Goal: Information Seeking & Learning: Check status

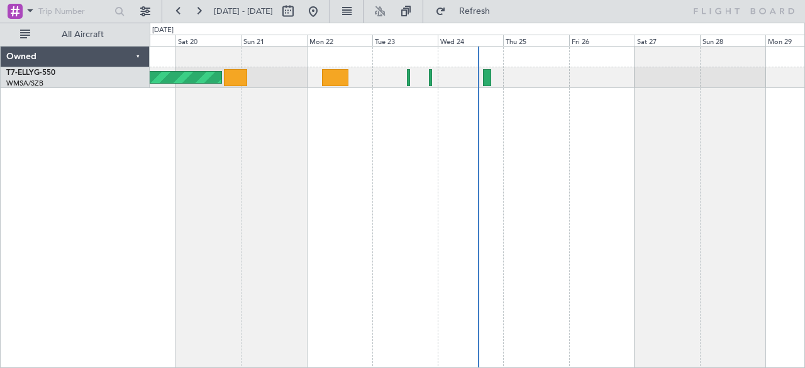
click at [263, 177] on div "[PERSON_NAME] [GEOGRAPHIC_DATA] (Dubai Intl) Planned Maint [GEOGRAPHIC_DATA] ([…" at bounding box center [478, 207] width 656 height 323
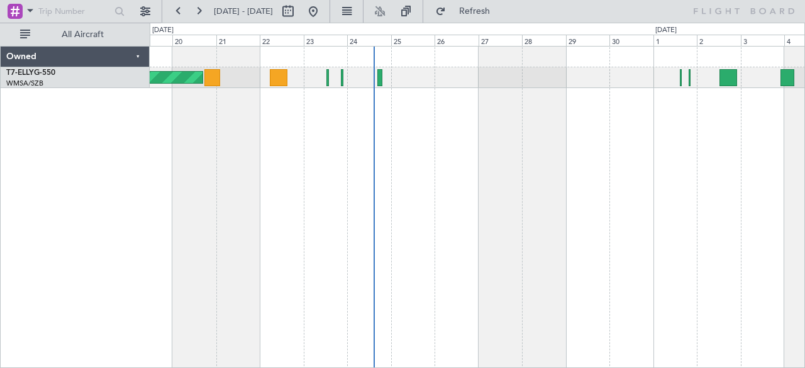
click at [264, 12] on span "[DATE] - [DATE]" at bounding box center [243, 11] width 59 height 11
click at [204, 13] on button at bounding box center [199, 11] width 20 height 20
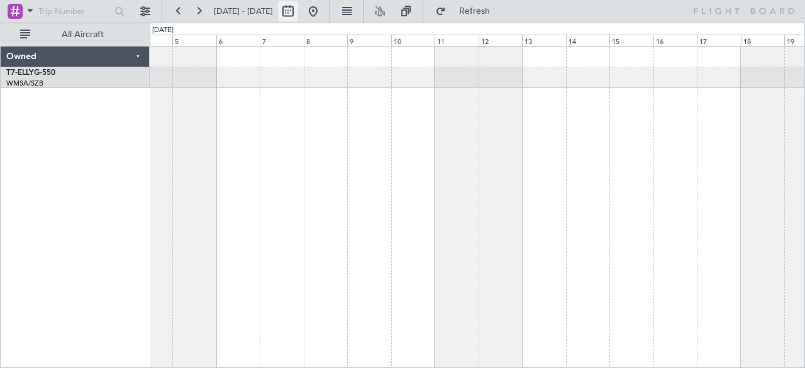
click at [298, 14] on button at bounding box center [288, 11] width 20 height 20
select select "10"
select select "2025"
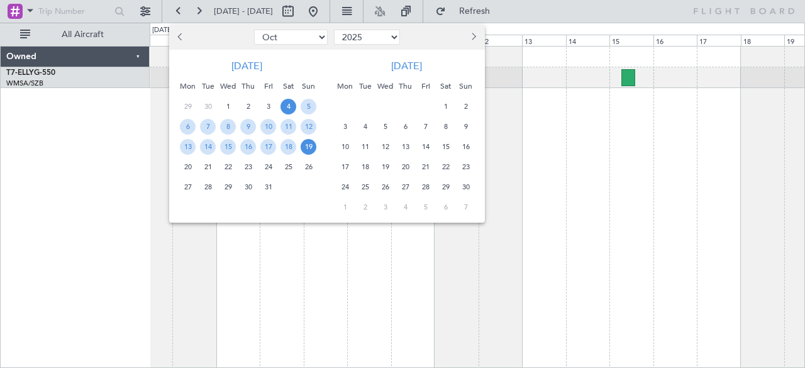
click at [182, 38] on span "Previous month" at bounding box center [181, 37] width 8 height 8
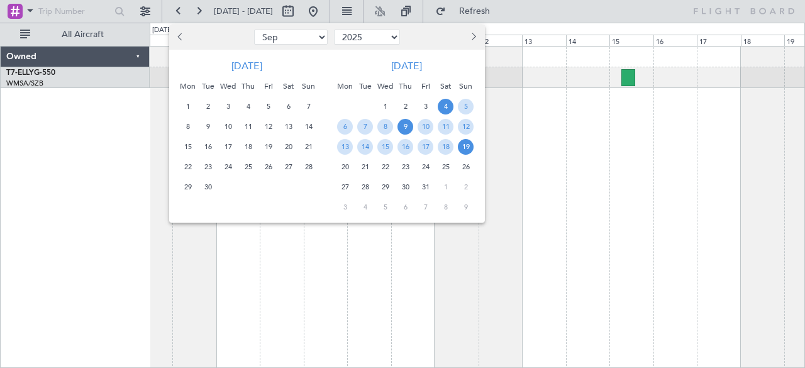
click at [406, 125] on span "9" at bounding box center [406, 127] width 16 height 16
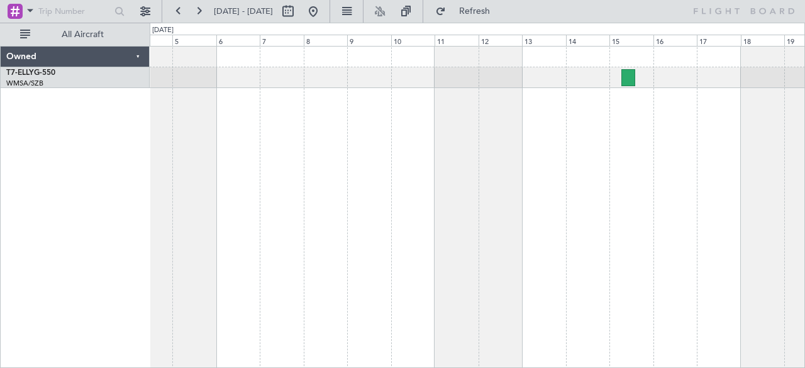
select select "10"
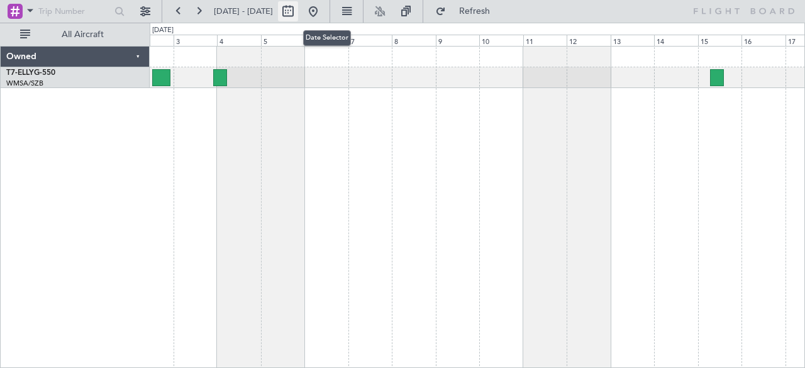
click at [298, 8] on button at bounding box center [288, 11] width 20 height 20
select select "10"
select select "2025"
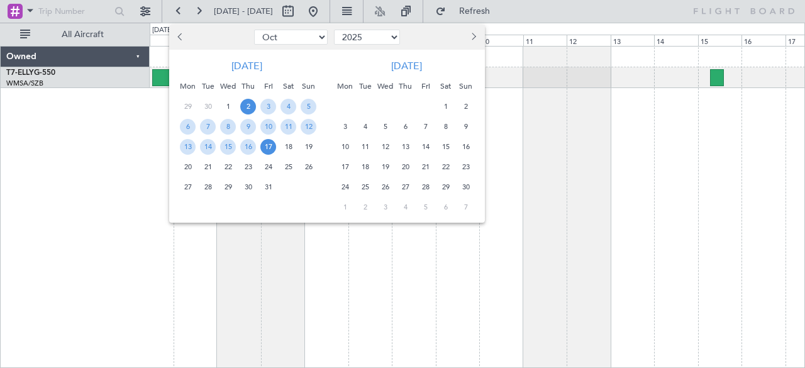
click at [288, 40] on select "Jan Feb Mar Apr May Jun [DATE] Aug Sep Oct Nov Dec" at bounding box center [291, 37] width 74 height 15
select select "9"
click at [254, 30] on select "Jan Feb Mar Apr May Jun [DATE] Aug Sep Oct Nov Dec" at bounding box center [291, 37] width 74 height 15
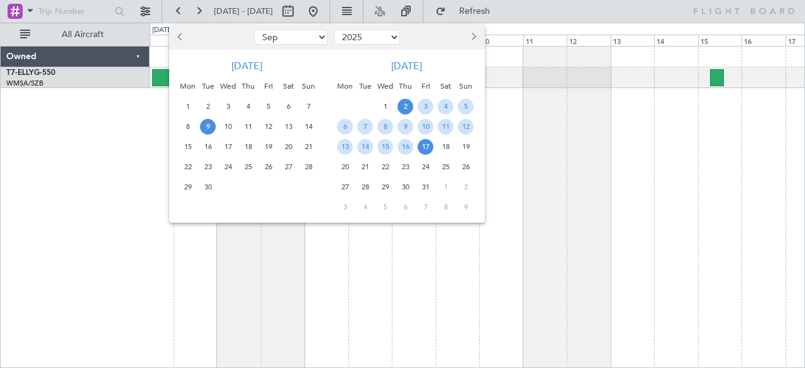
click at [202, 126] on span "9" at bounding box center [208, 127] width 16 height 16
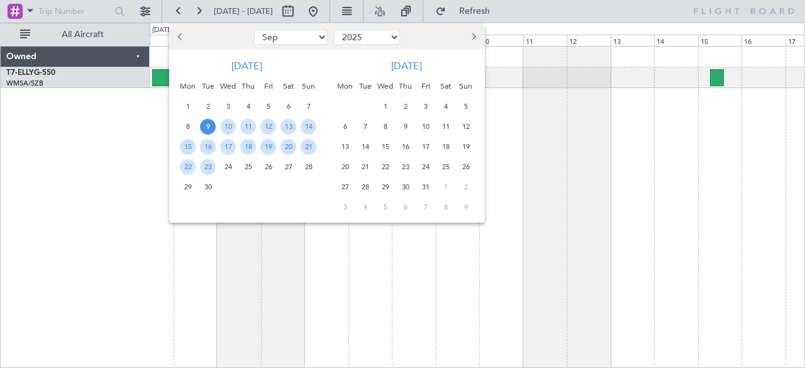
click at [202, 126] on span "9" at bounding box center [208, 127] width 16 height 16
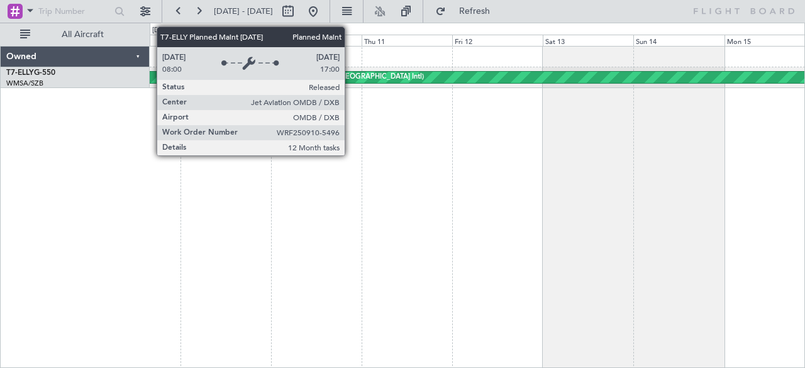
click at [351, 77] on div "Planned Maint [GEOGRAPHIC_DATA] ([GEOGRAPHIC_DATA] Intl)" at bounding box center [726, 77] width 1031 height 11
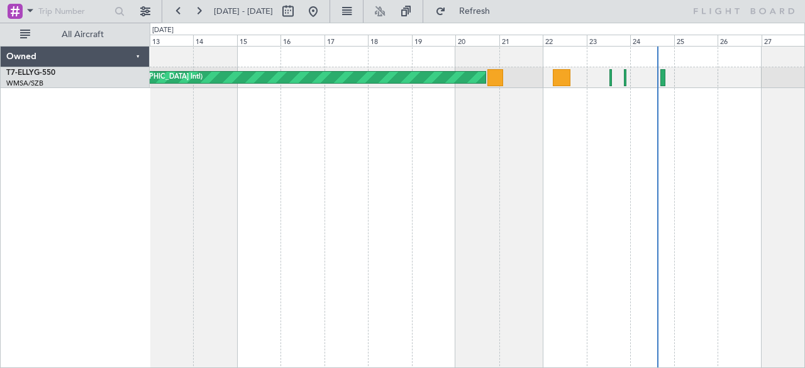
click at [375, 135] on div "[PERSON_NAME] [GEOGRAPHIC_DATA] (Dubai Intl) Planned Maint [GEOGRAPHIC_DATA] ([…" at bounding box center [478, 207] width 656 height 323
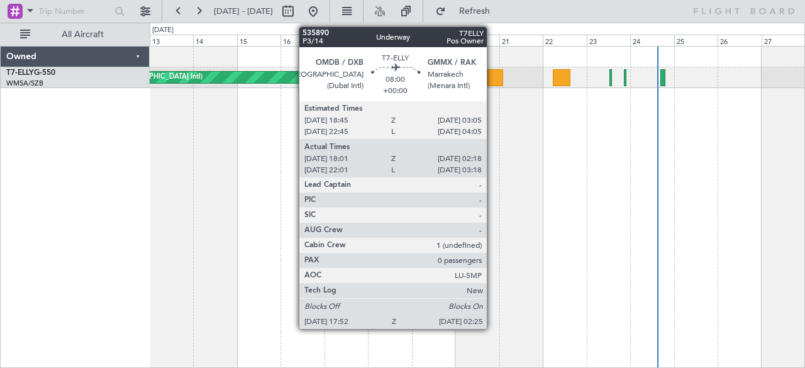
click at [491, 70] on div at bounding box center [496, 77] width 16 height 17
click at [494, 77] on div at bounding box center [496, 77] width 16 height 17
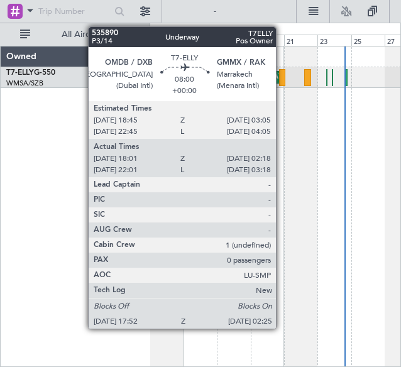
click at [283, 77] on div at bounding box center [282, 77] width 6 height 17
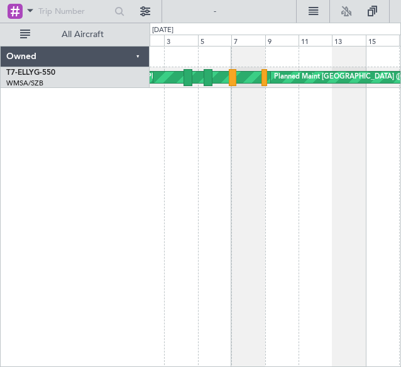
click at [370, 148] on div "[PERSON_NAME] [GEOGRAPHIC_DATA] (Dubai Intl) Planned Maint [GEOGRAPHIC_DATA] ([…" at bounding box center [276, 207] width 252 height 322
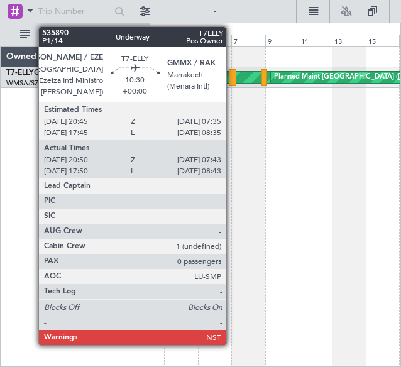
click at [233, 75] on div at bounding box center [233, 77] width 8 height 17
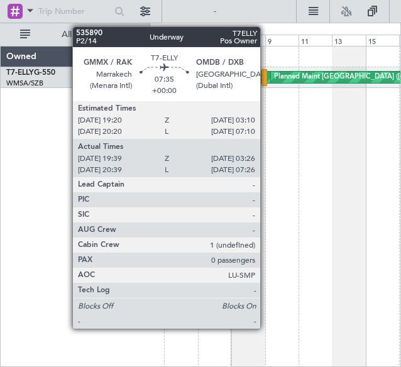
click at [267, 80] on div at bounding box center [265, 77] width 6 height 17
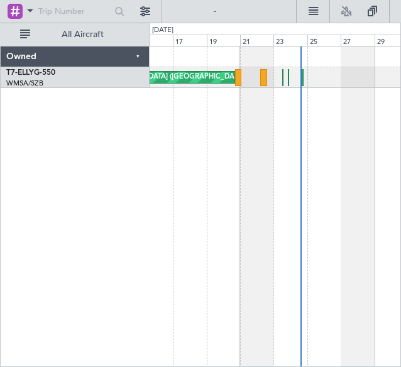
click at [88, 213] on div "[PERSON_NAME] [GEOGRAPHIC_DATA] (Dubai Intl) Planned Maint [GEOGRAPHIC_DATA] ([…" at bounding box center [200, 195] width 401 height 345
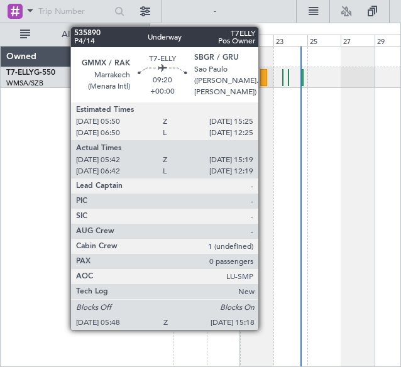
click at [265, 79] on div at bounding box center [263, 77] width 7 height 17
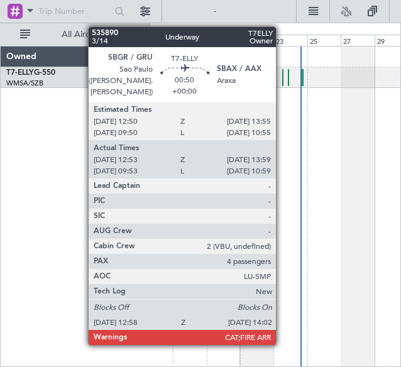
click at [283, 74] on div at bounding box center [283, 77] width 1 height 17
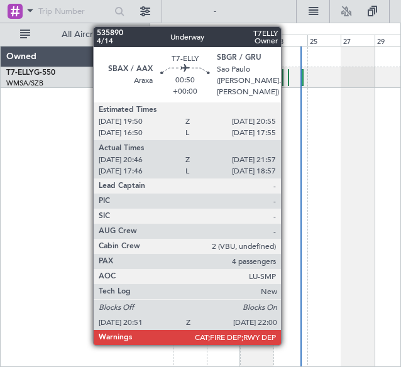
click at [288, 77] on div at bounding box center [288, 77] width 1 height 17
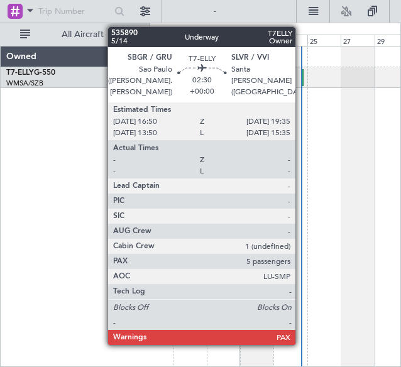
click at [302, 76] on div at bounding box center [303, 77] width 3 height 17
click at [302, 74] on div at bounding box center [303, 77] width 3 height 17
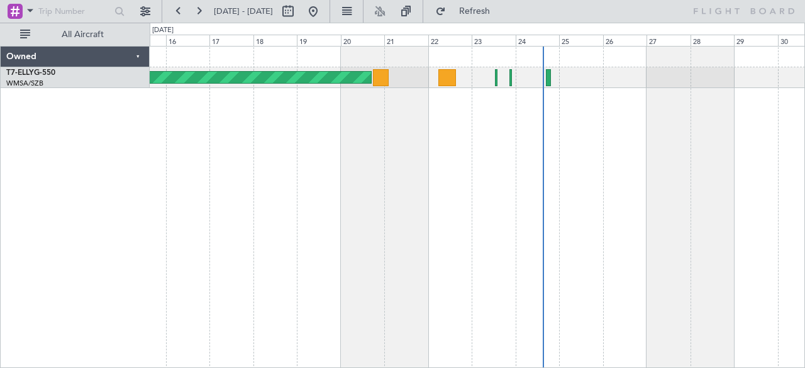
click at [267, 14] on span "[DATE] - [DATE]" at bounding box center [243, 11] width 59 height 11
click at [298, 18] on button at bounding box center [288, 11] width 20 height 20
select select "9"
select select "2025"
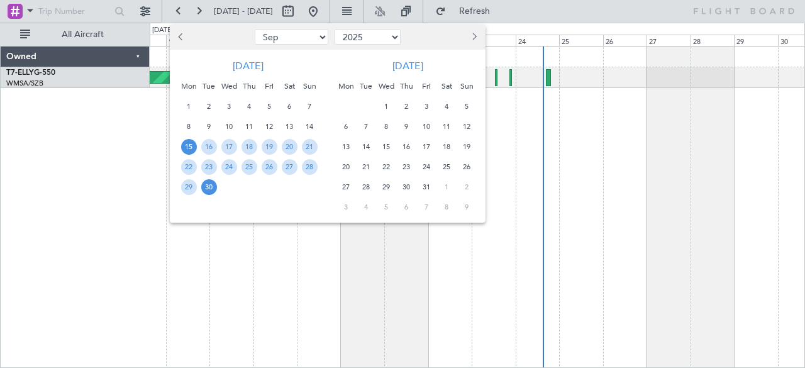
click at [281, 36] on select "Jan Feb Mar Apr May Jun [DATE] Aug Sep Oct Nov Dec" at bounding box center [292, 37] width 74 height 15
select select "8"
click at [255, 30] on select "Jan Feb Mar Apr May Jun [DATE] Aug Sep Oct Nov Dec" at bounding box center [292, 37] width 74 height 15
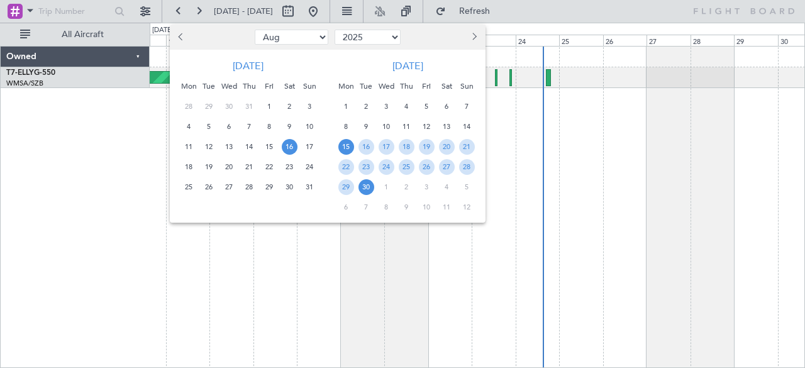
click at [288, 147] on span "16" at bounding box center [290, 147] width 16 height 16
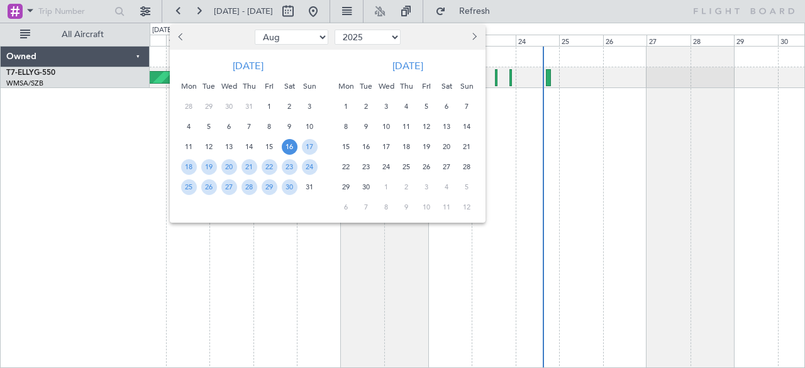
click at [288, 147] on span "16" at bounding box center [290, 147] width 16 height 16
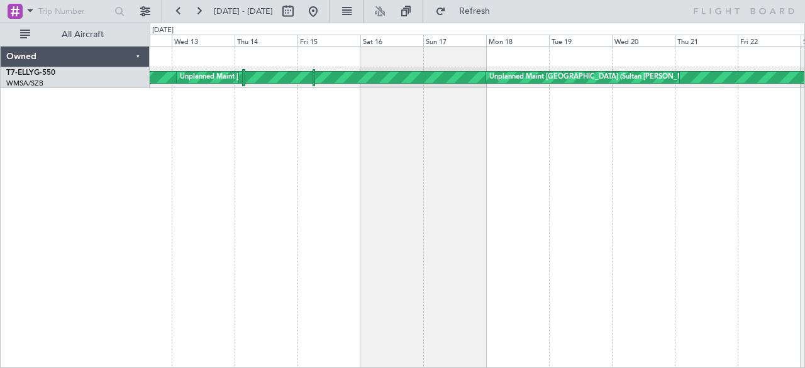
click at [473, 211] on div "[PERSON_NAME] [GEOGRAPHIC_DATA] (Dubai Intl) Unplanned Maint [GEOGRAPHIC_DATA] …" at bounding box center [478, 207] width 656 height 323
click at [378, 43] on div "Sat 16" at bounding box center [392, 40] width 63 height 11
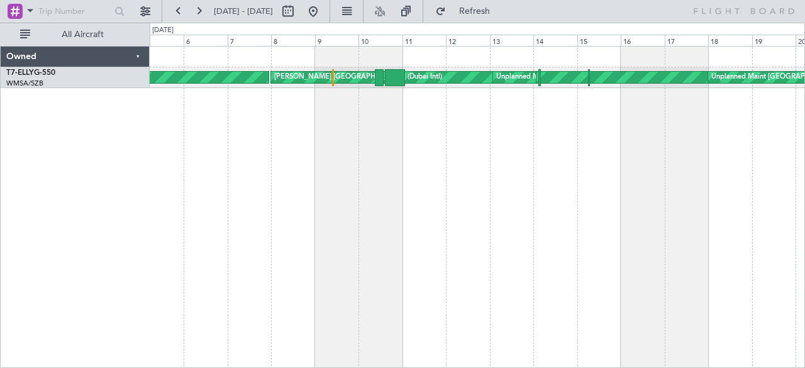
click at [557, 194] on div "[PERSON_NAME] [GEOGRAPHIC_DATA] (Dubai Intl) Unplanned Maint [GEOGRAPHIC_DATA] …" at bounding box center [478, 207] width 656 height 323
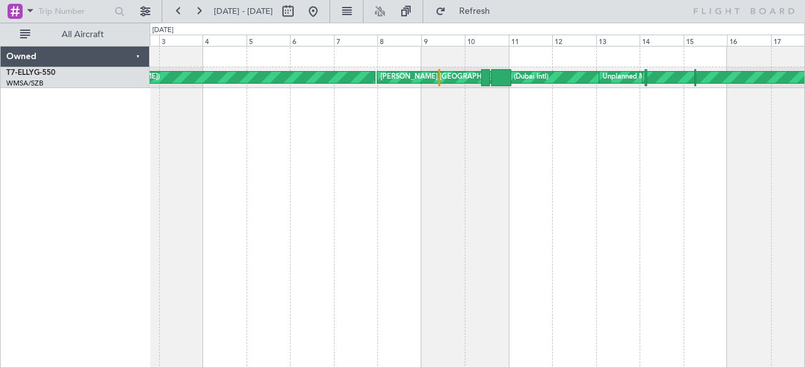
click at [608, 201] on div "[PERSON_NAME] [GEOGRAPHIC_DATA] (Dubai Intl) Unplanned Maint [GEOGRAPHIC_DATA] …" at bounding box center [478, 207] width 656 height 323
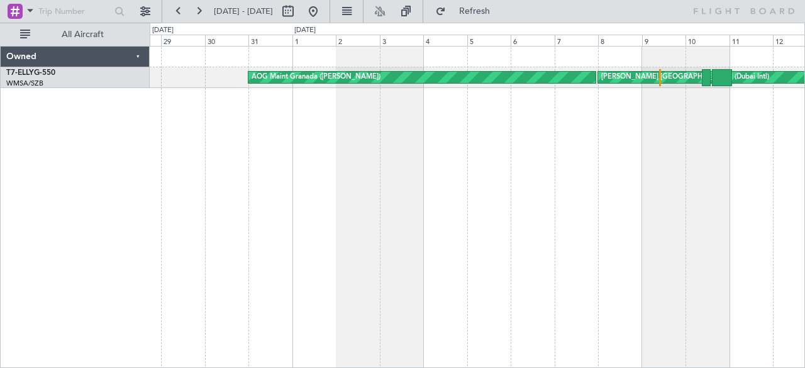
click at [552, 168] on div "[PERSON_NAME] [GEOGRAPHIC_DATA] (Dubai Intl) AOG Maint Granada ([PERSON_NAME]) …" at bounding box center [478, 207] width 656 height 323
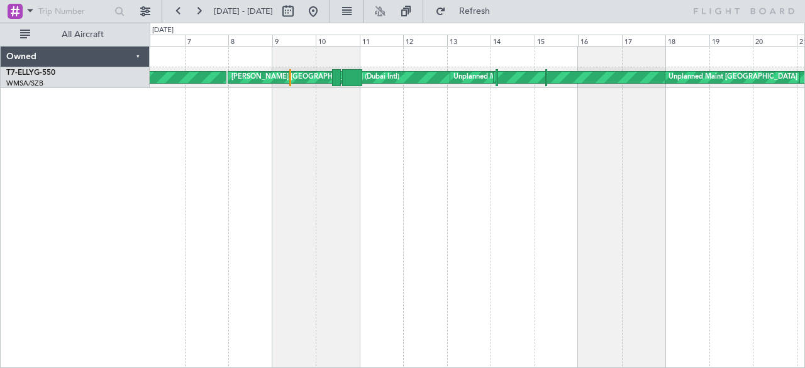
click at [130, 132] on div "[PERSON_NAME] [GEOGRAPHIC_DATA] (Dubai Intl) AOG Maint Granada ([PERSON_NAME]) …" at bounding box center [402, 195] width 805 height 345
